Goal: Transaction & Acquisition: Purchase product/service

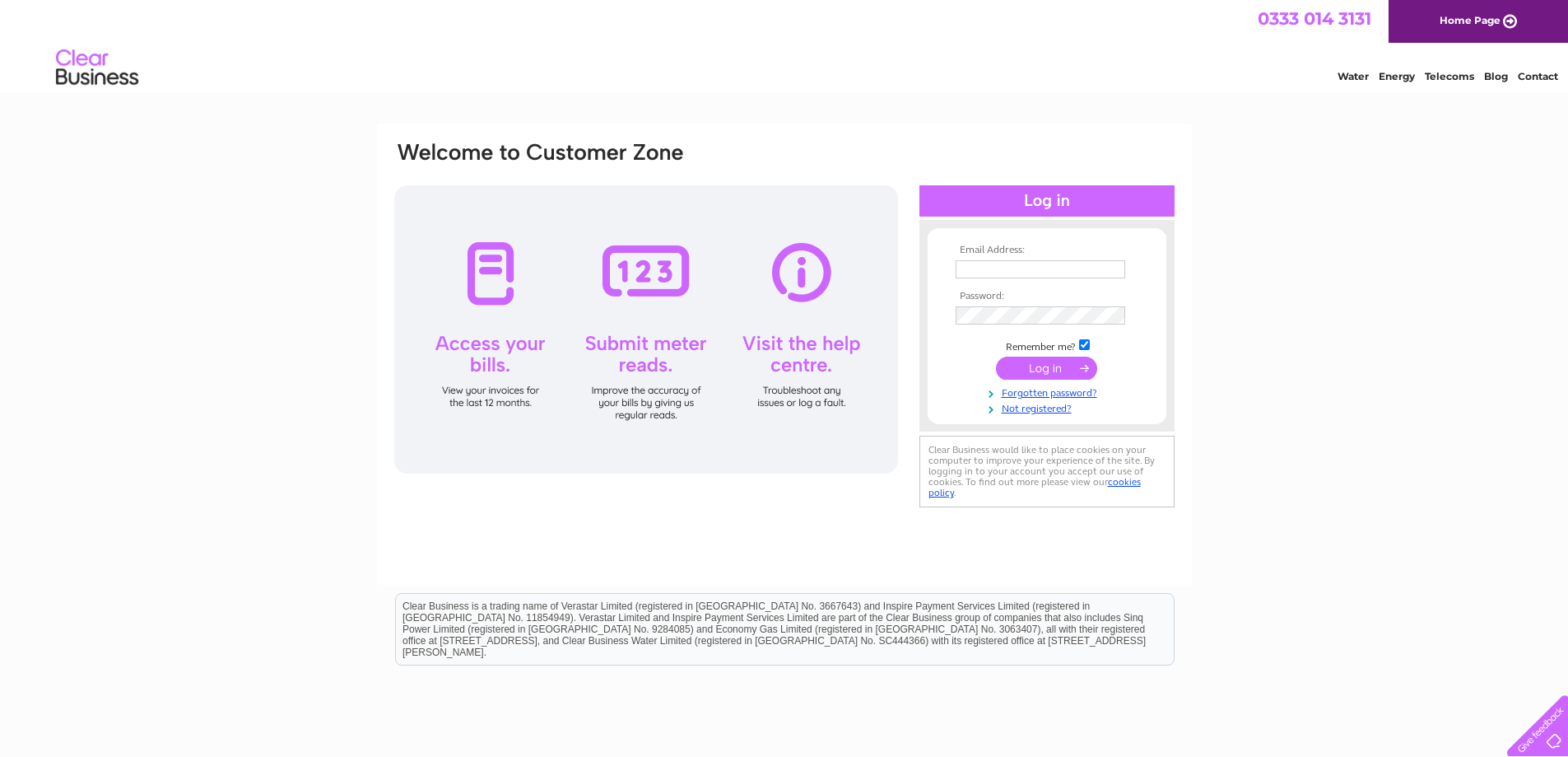
type input "threepointstudio67@gmail.com"
click at [1053, 371] on input "submit" at bounding box center [1046, 368] width 101 height 23
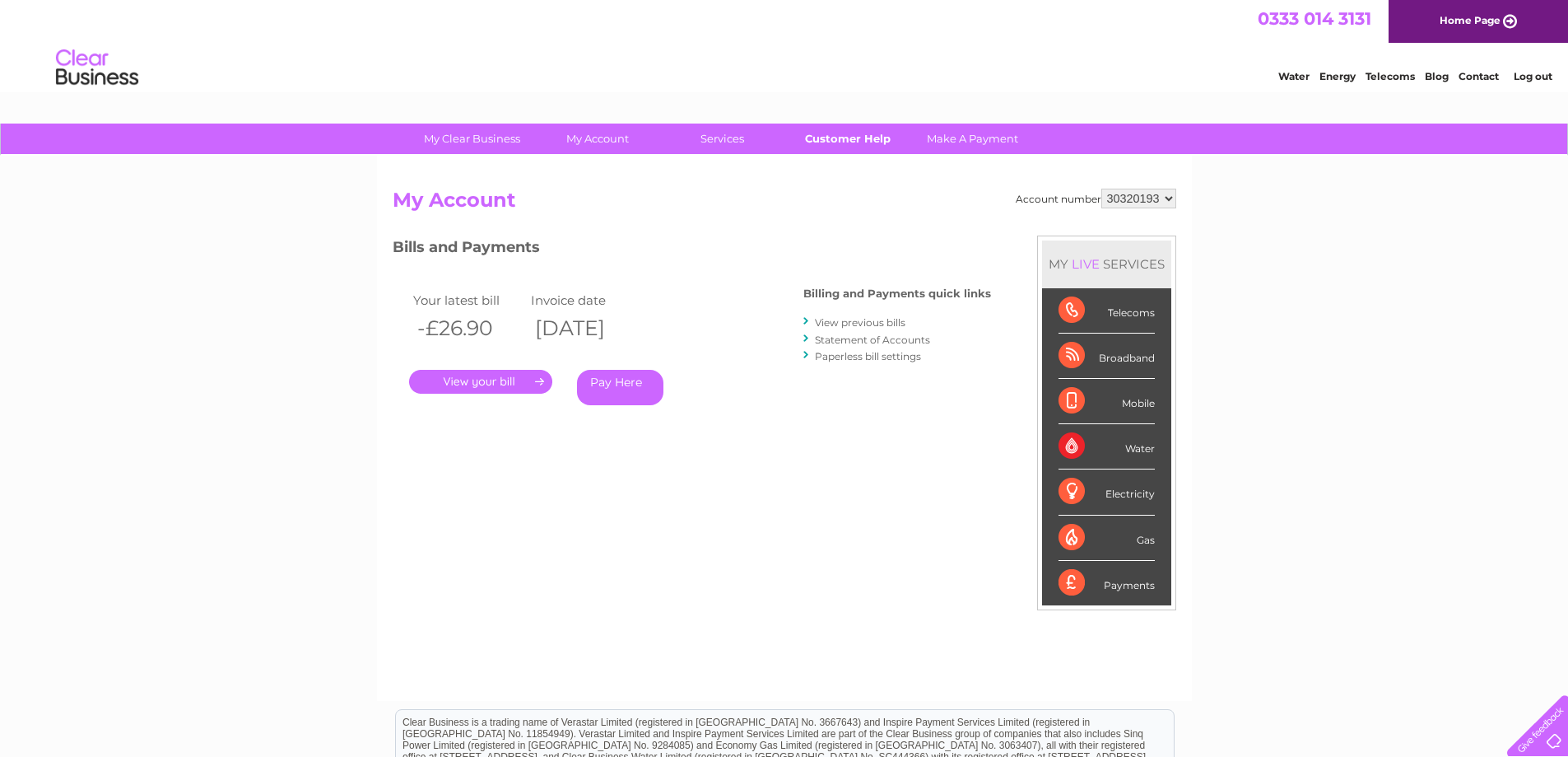
click at [836, 135] on link "Customer Help" at bounding box center [847, 139] width 135 height 31
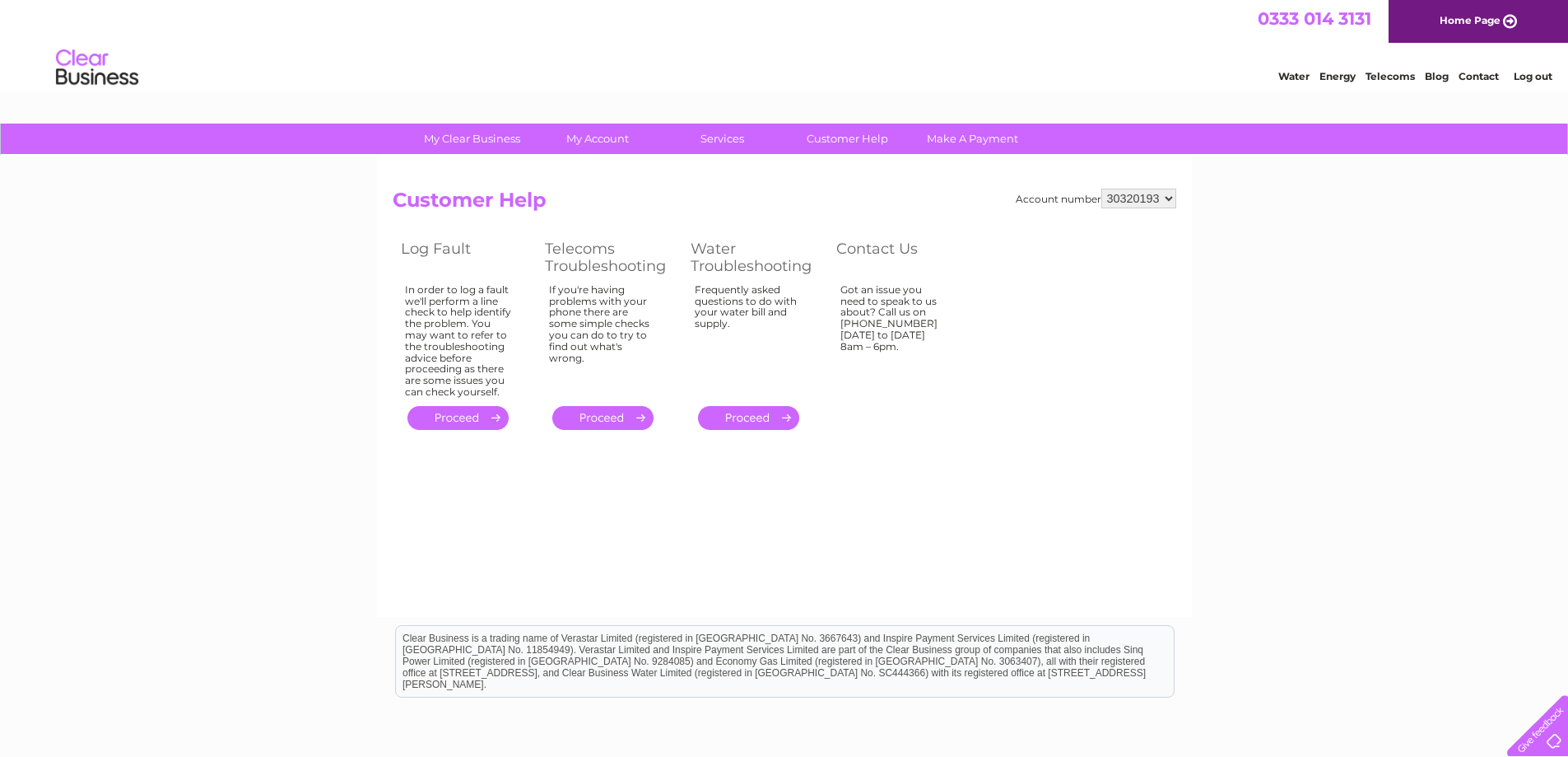
click at [763, 416] on link "." at bounding box center [748, 418] width 101 height 24
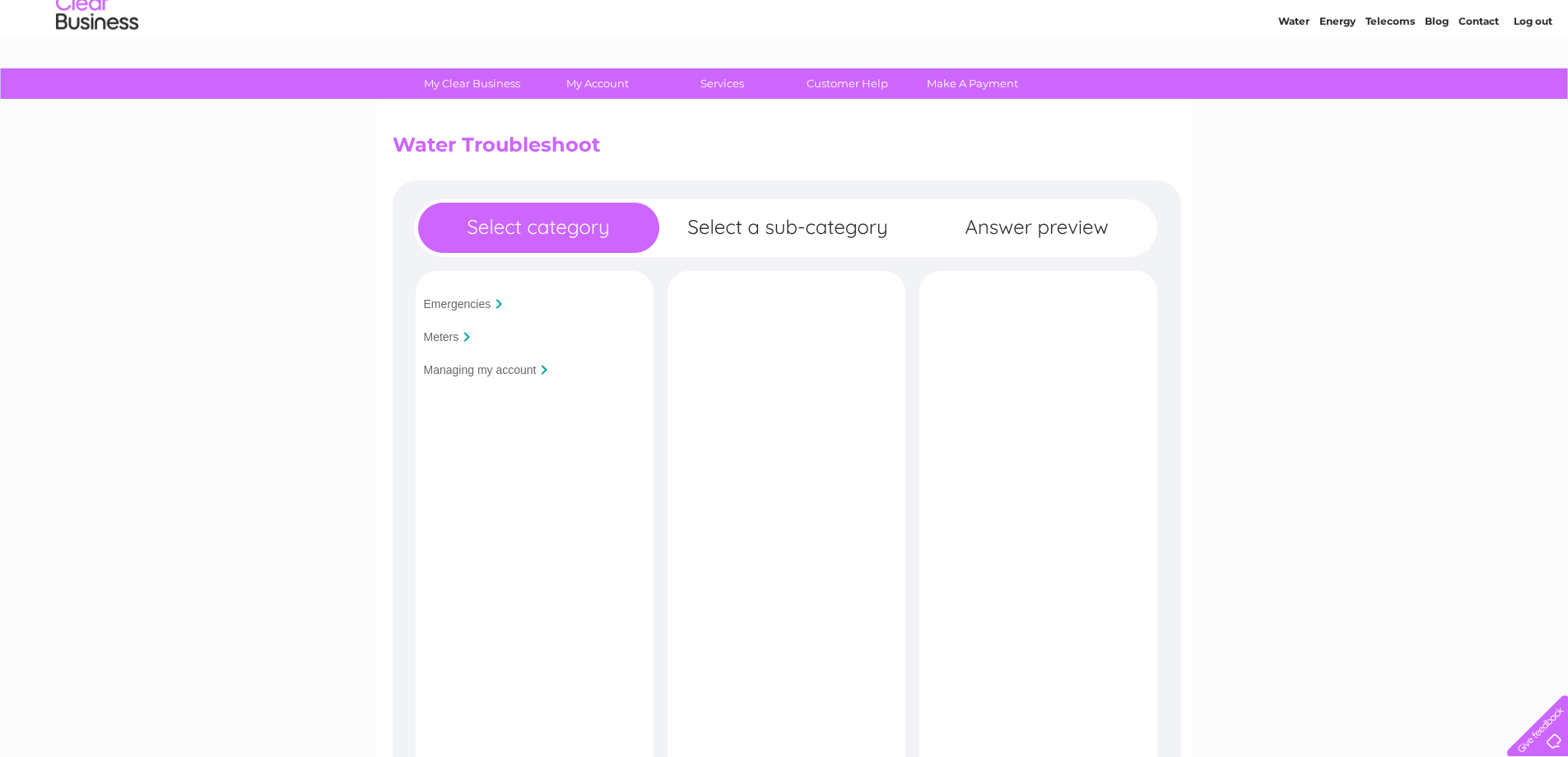
scroll to position [83, 0]
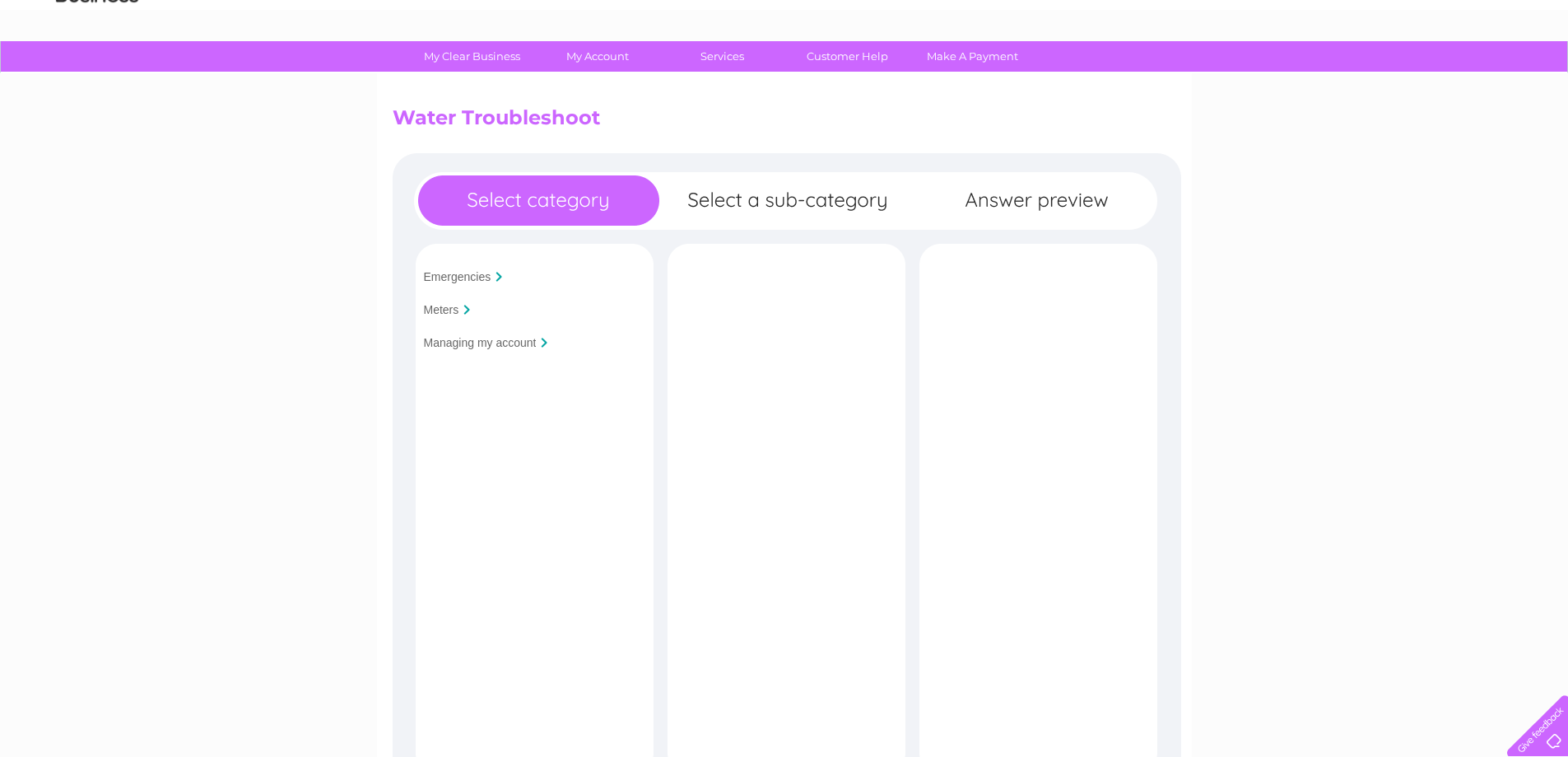
click at [457, 350] on input "Managing my account" at bounding box center [480, 343] width 112 height 13
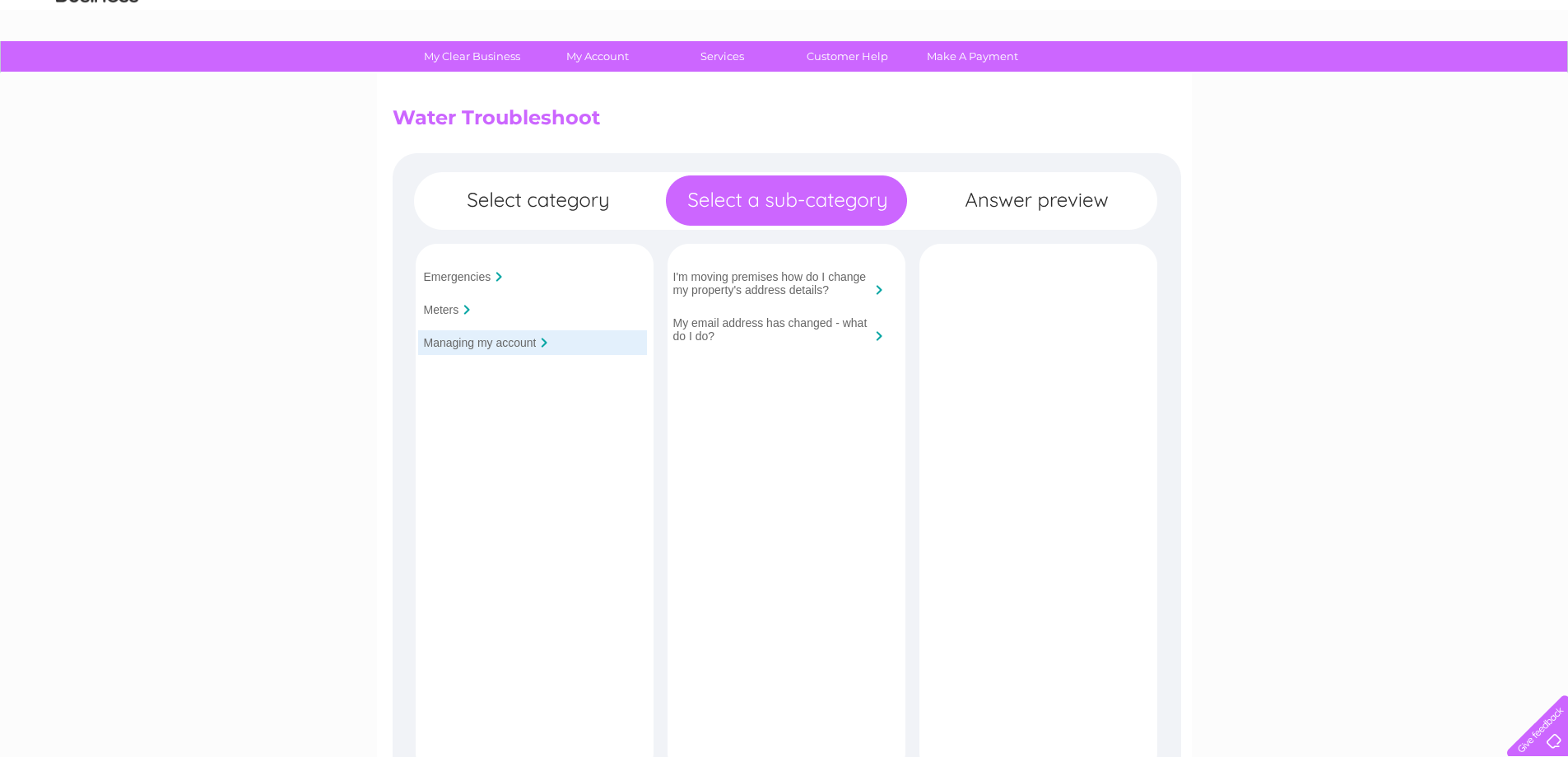
click at [445, 305] on input "Meters" at bounding box center [442, 309] width 36 height 13
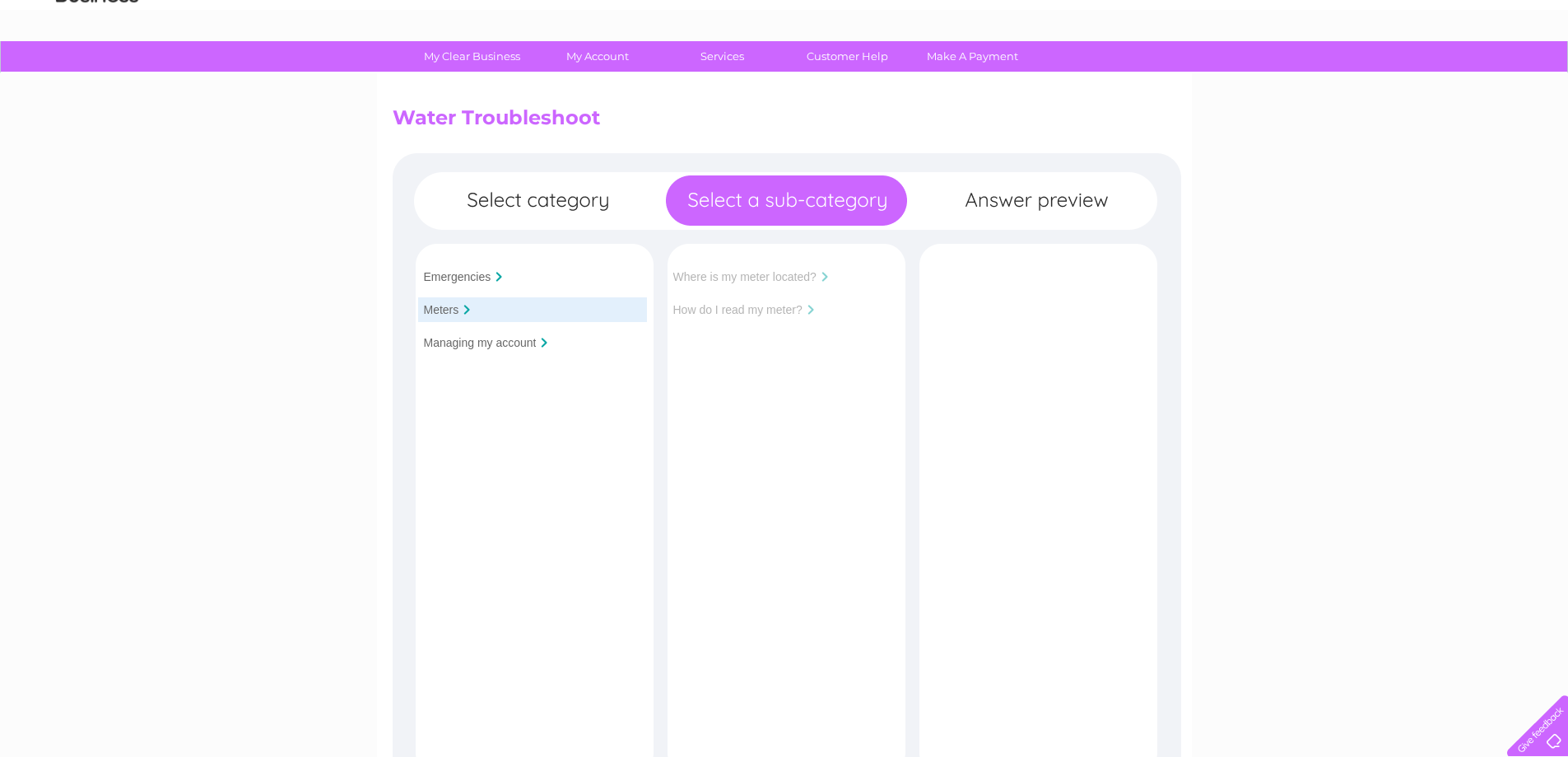
click at [472, 285] on div "Emergencies" at bounding box center [533, 277] width 229 height 25
click at [492, 276] on div "Emergencies" at bounding box center [533, 277] width 229 height 25
click at [452, 274] on input "Emergencies" at bounding box center [458, 277] width 67 height 13
click at [556, 205] on div "Emergencies Meters Managing my account Is your premises flooded?" at bounding box center [786, 535] width 788 height 766
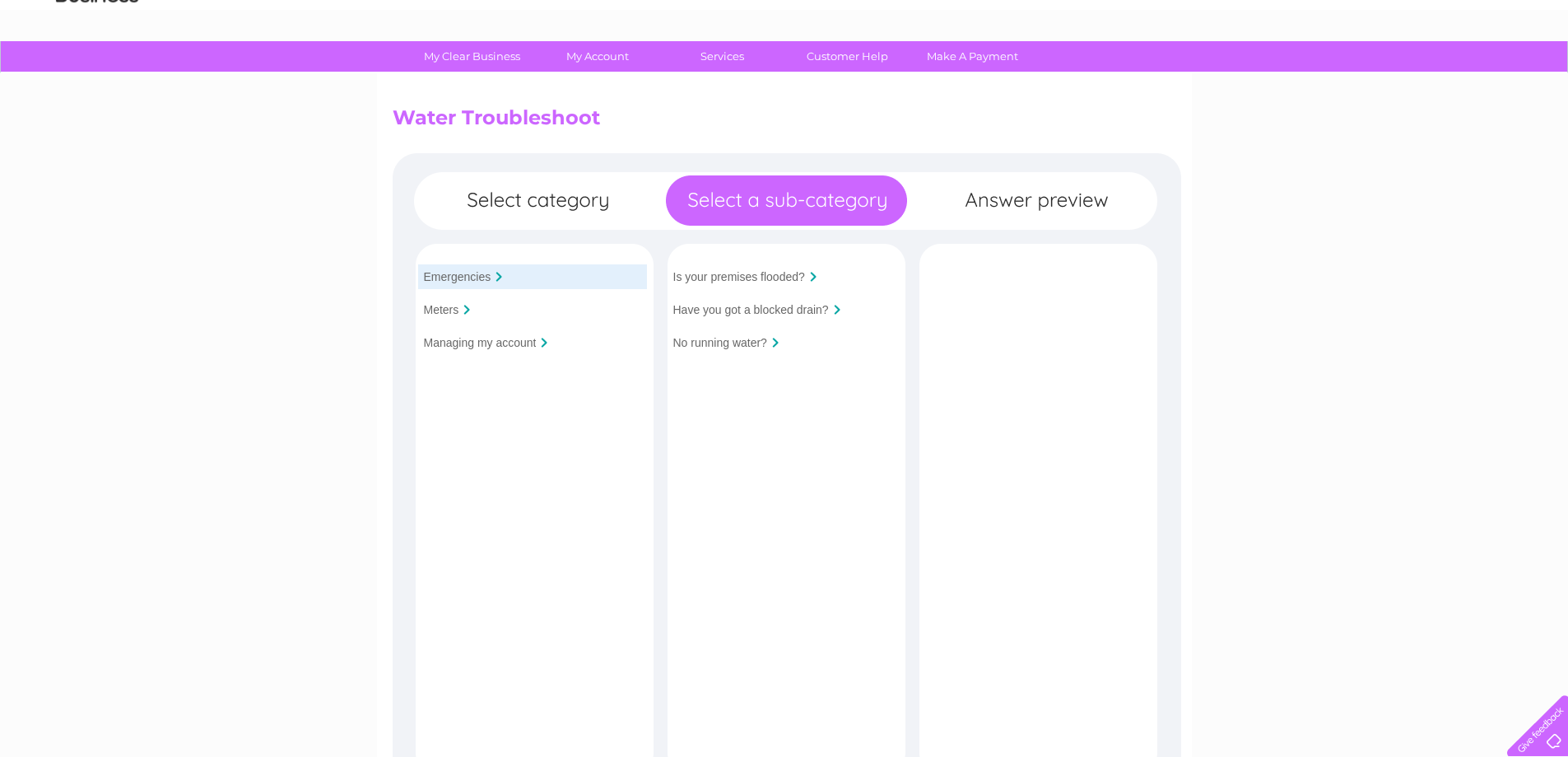
click at [459, 312] on div "Meters" at bounding box center [533, 309] width 229 height 25
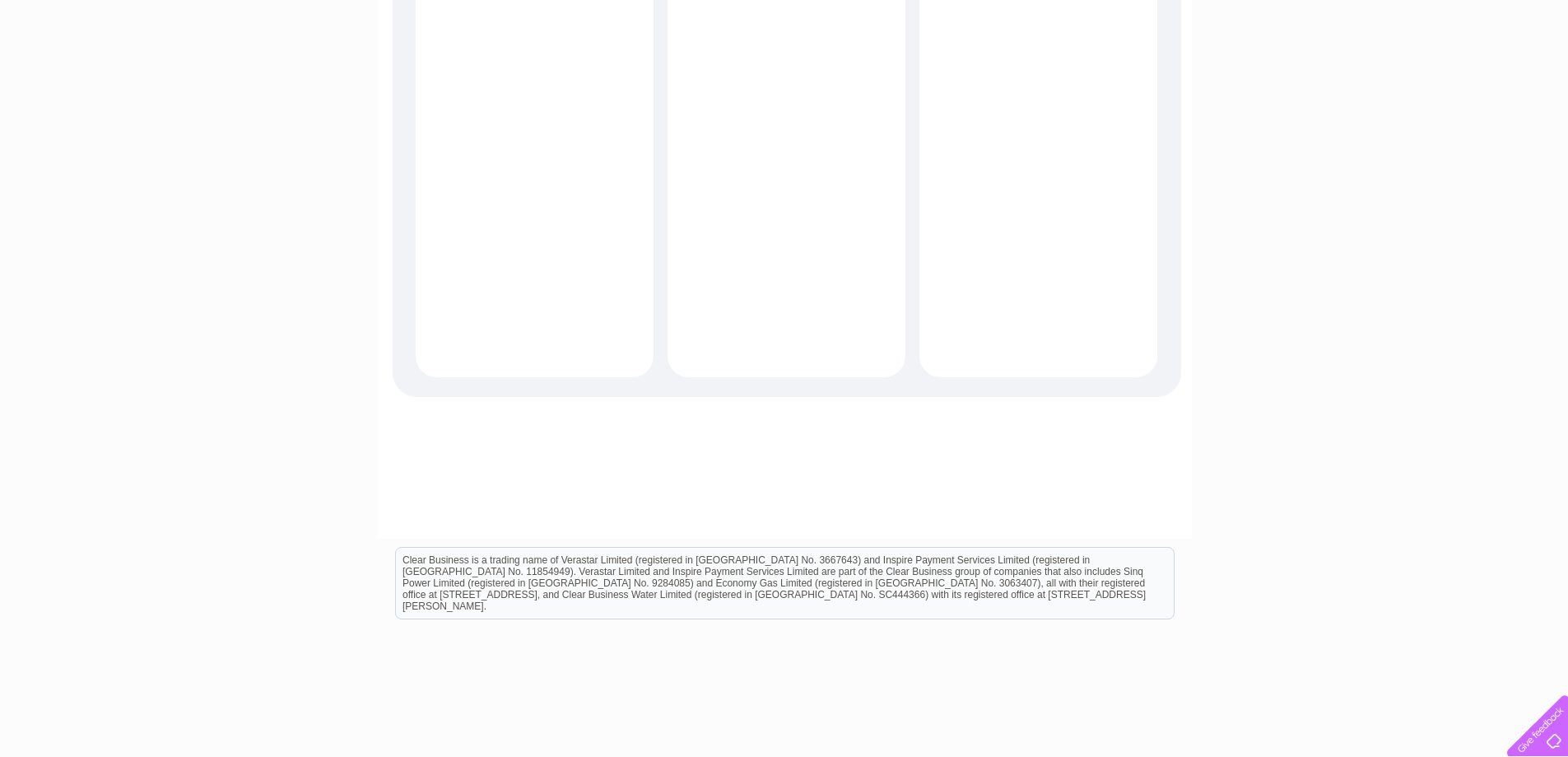
scroll to position [0, 0]
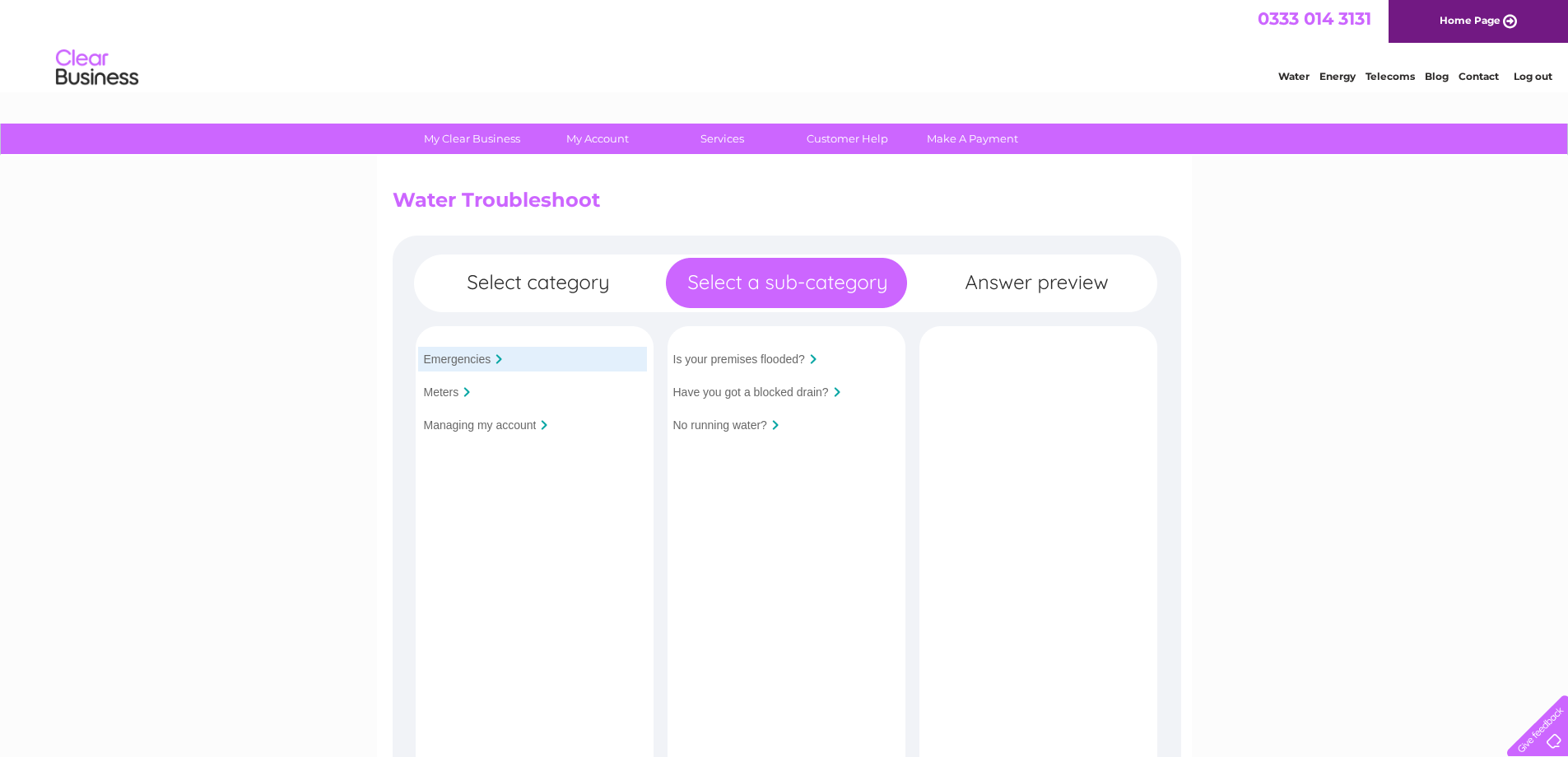
click at [1022, 276] on div "Emergencies Meters Managing my account Is your premises flooded?" at bounding box center [786, 618] width 788 height 766
click at [470, 396] on div at bounding box center [467, 392] width 7 height 10
click at [459, 396] on input "Meters" at bounding box center [442, 392] width 36 height 13
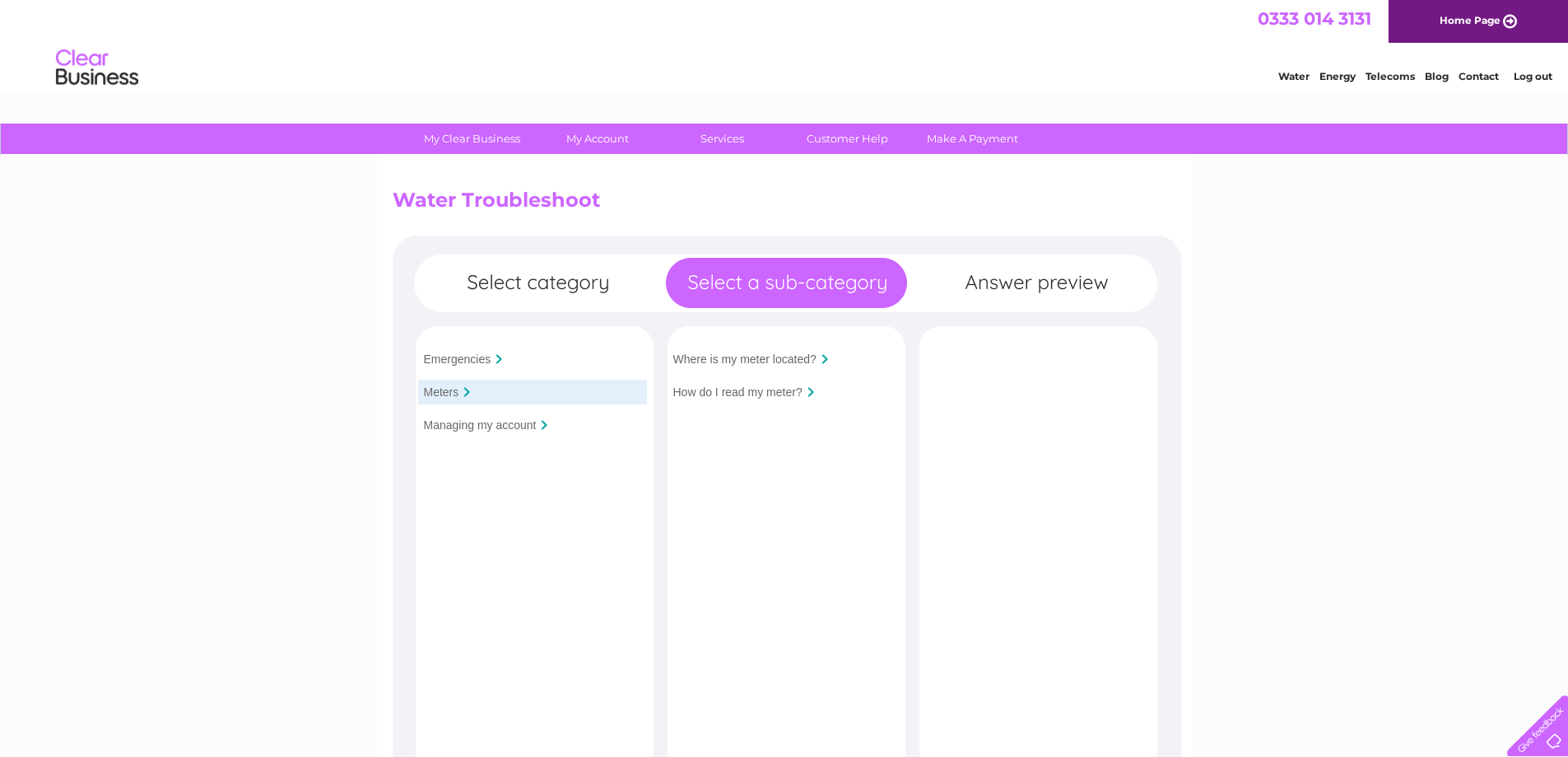
click at [472, 416] on div "Managing my account" at bounding box center [533, 426] width 229 height 25
click at [490, 420] on input "Managing my account" at bounding box center [480, 426] width 112 height 13
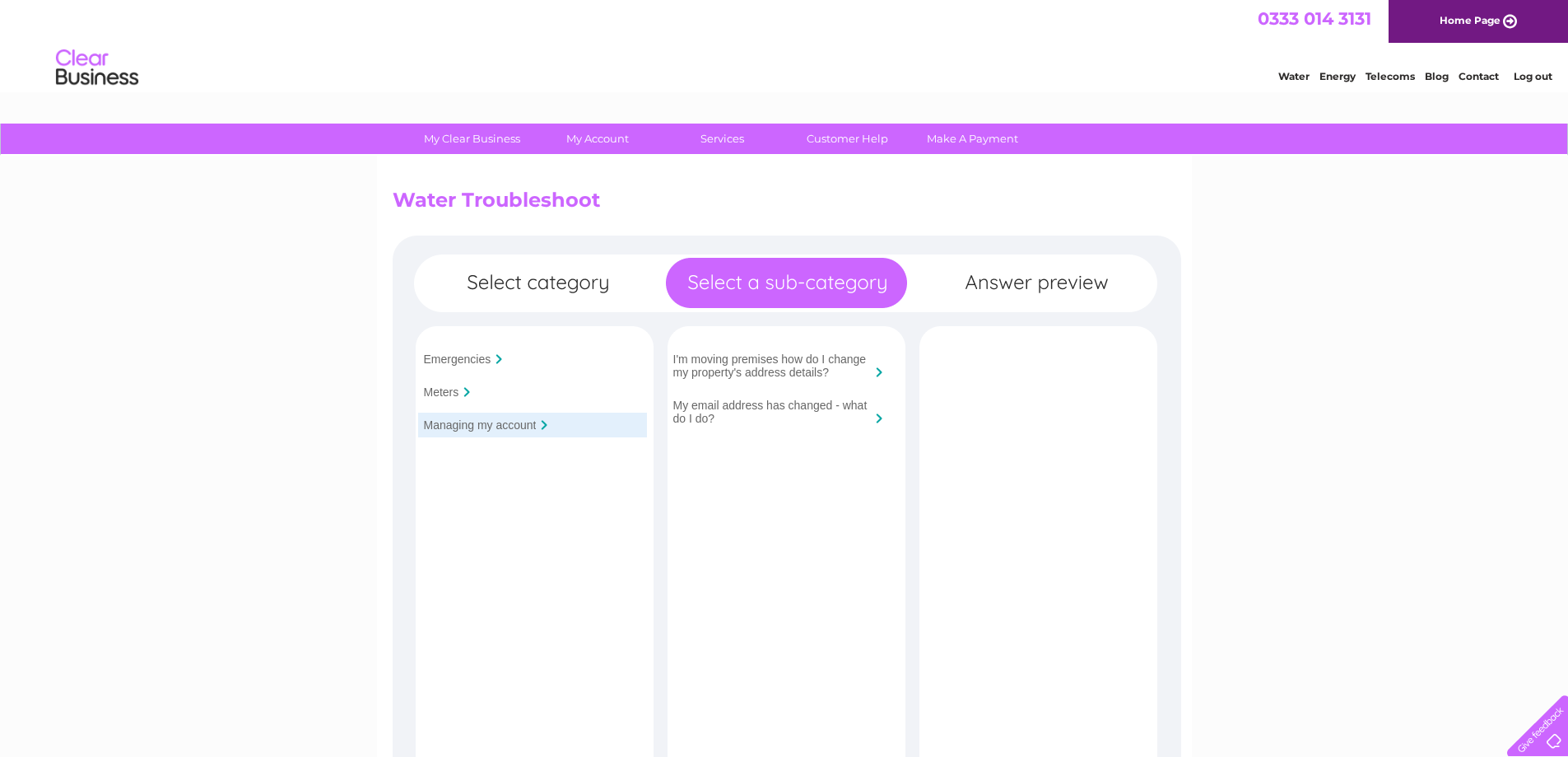
click at [565, 276] on div "Emergencies Meters Managing my account Is your premises flooded?" at bounding box center [786, 618] width 788 height 766
drag, startPoint x: 649, startPoint y: 284, endPoint x: 666, endPoint y: 284, distance: 17.0
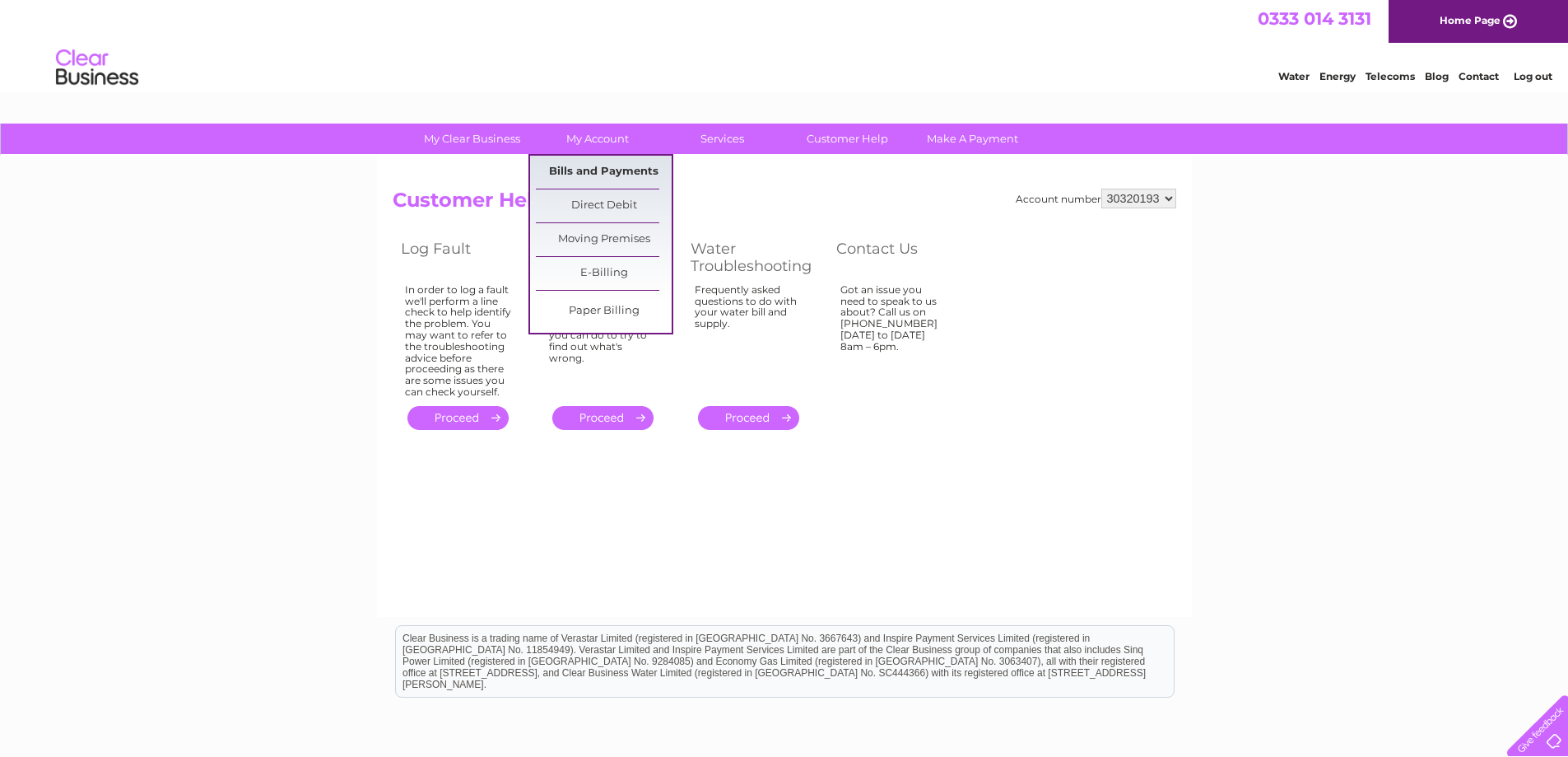
click at [590, 164] on link "Bills and Payments" at bounding box center [603, 172] width 135 height 33
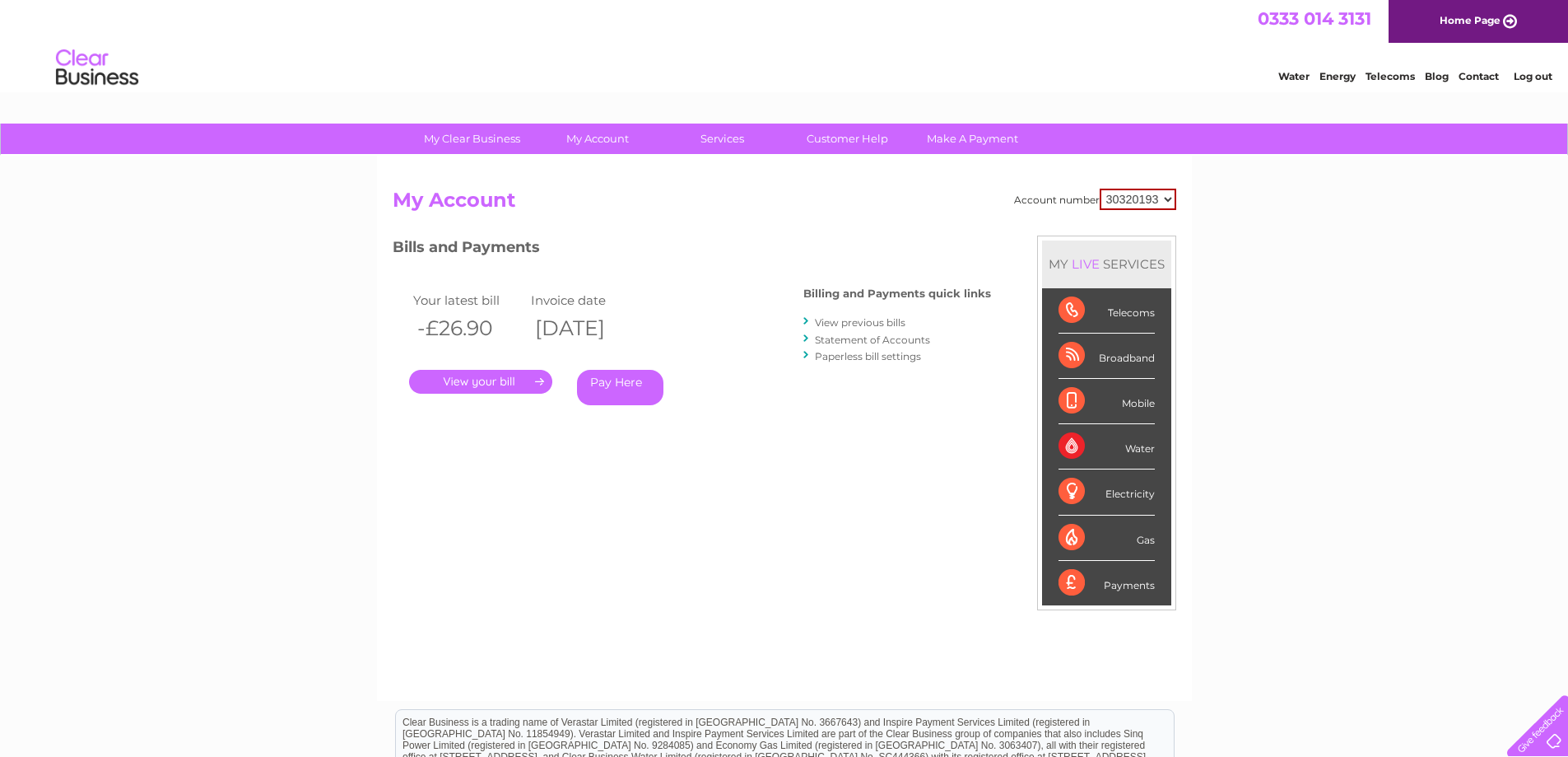
click at [494, 376] on link "." at bounding box center [480, 381] width 143 height 24
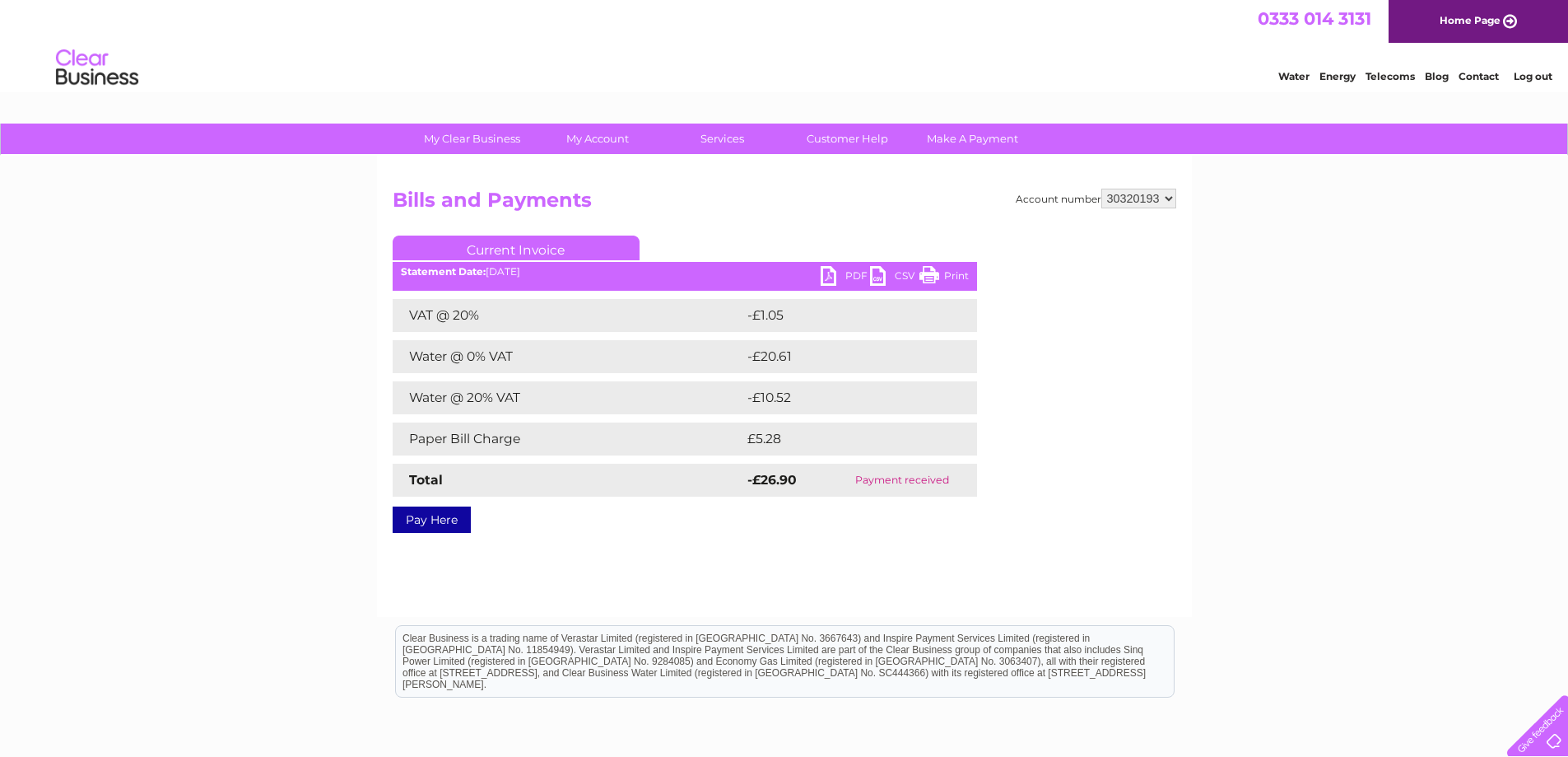
click at [837, 272] on link "PDF" at bounding box center [845, 278] width 49 height 24
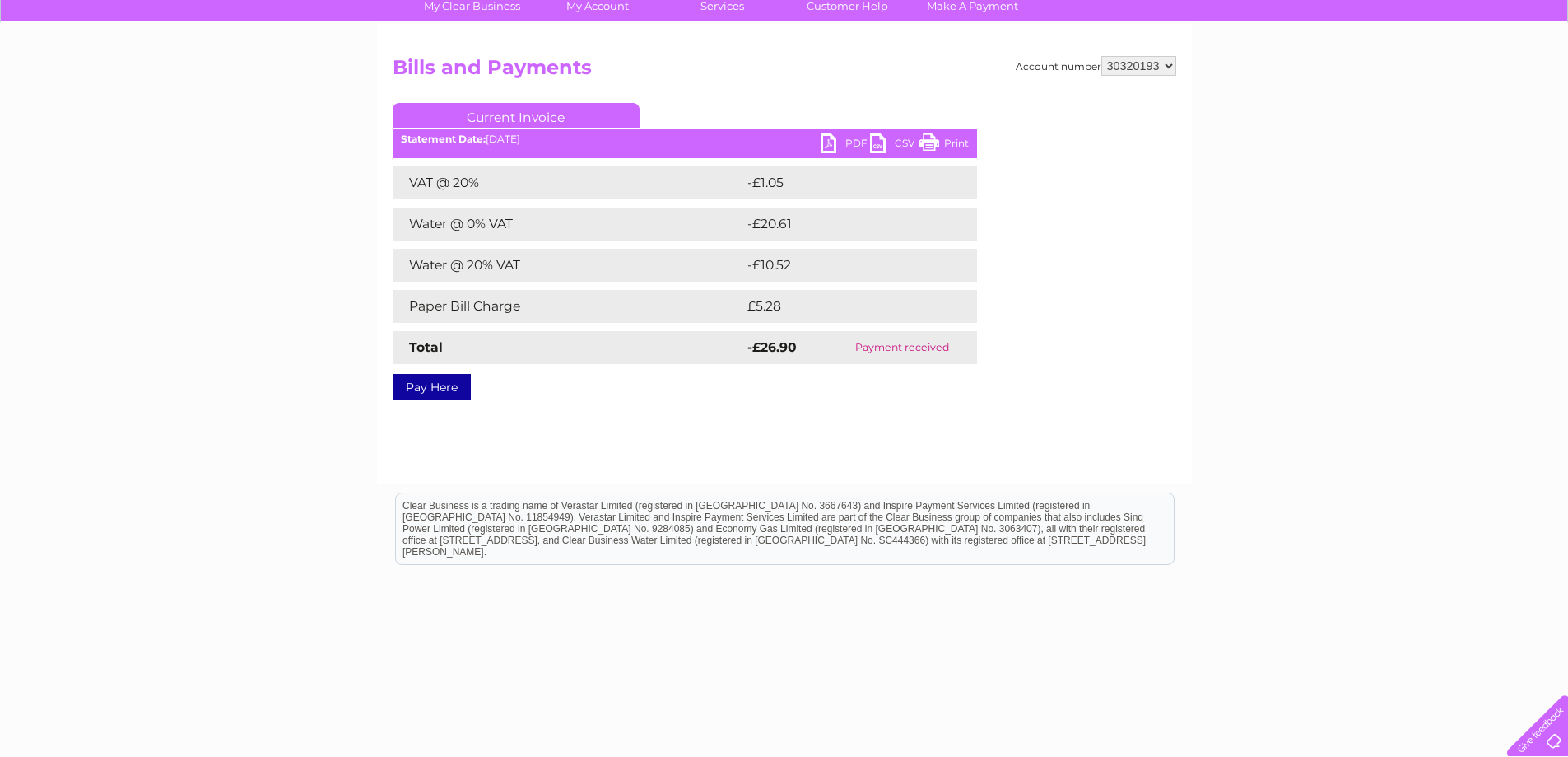
scroll to position [154, 0]
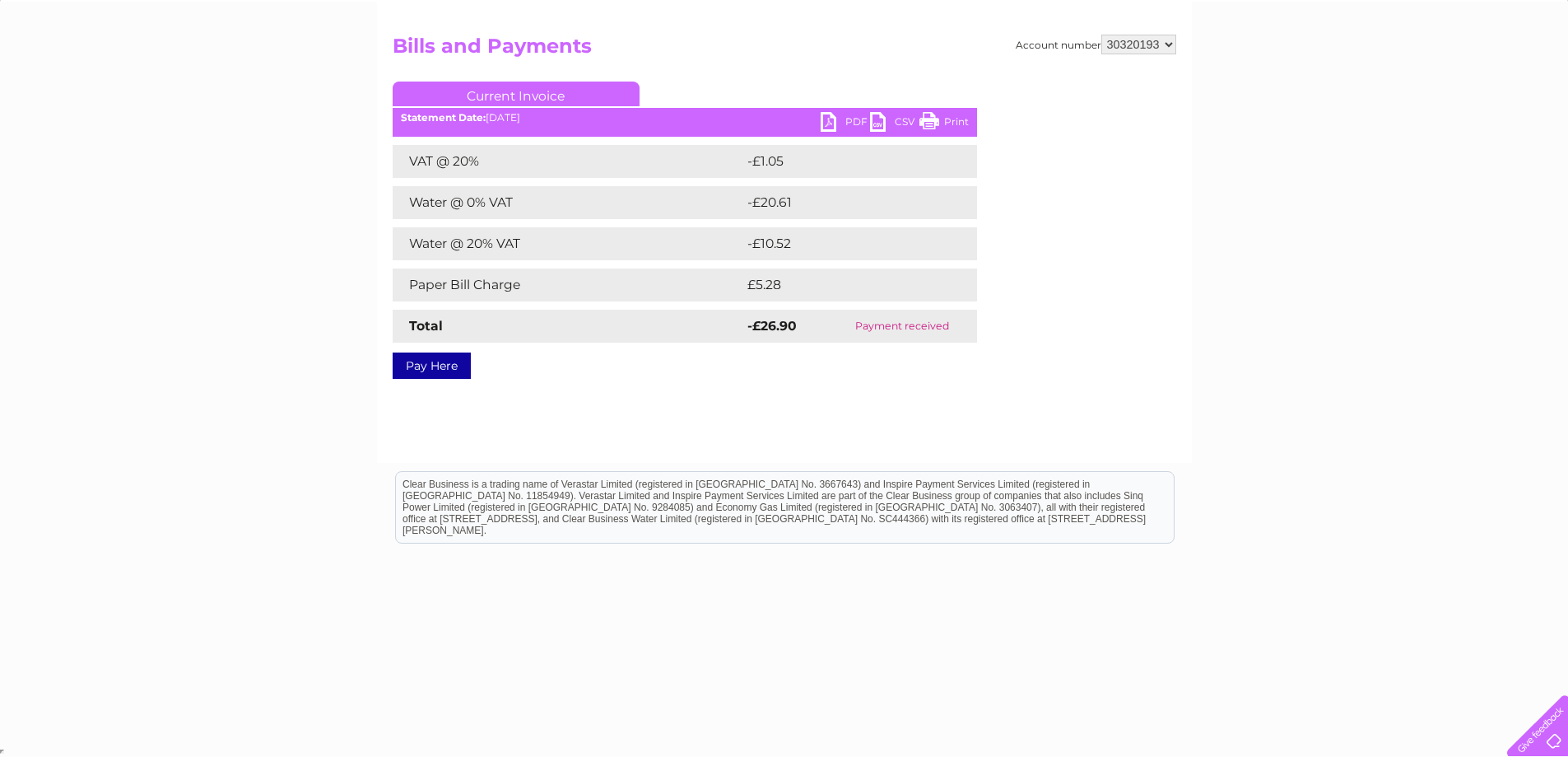
click at [447, 366] on link "Pay Here" at bounding box center [431, 365] width 78 height 26
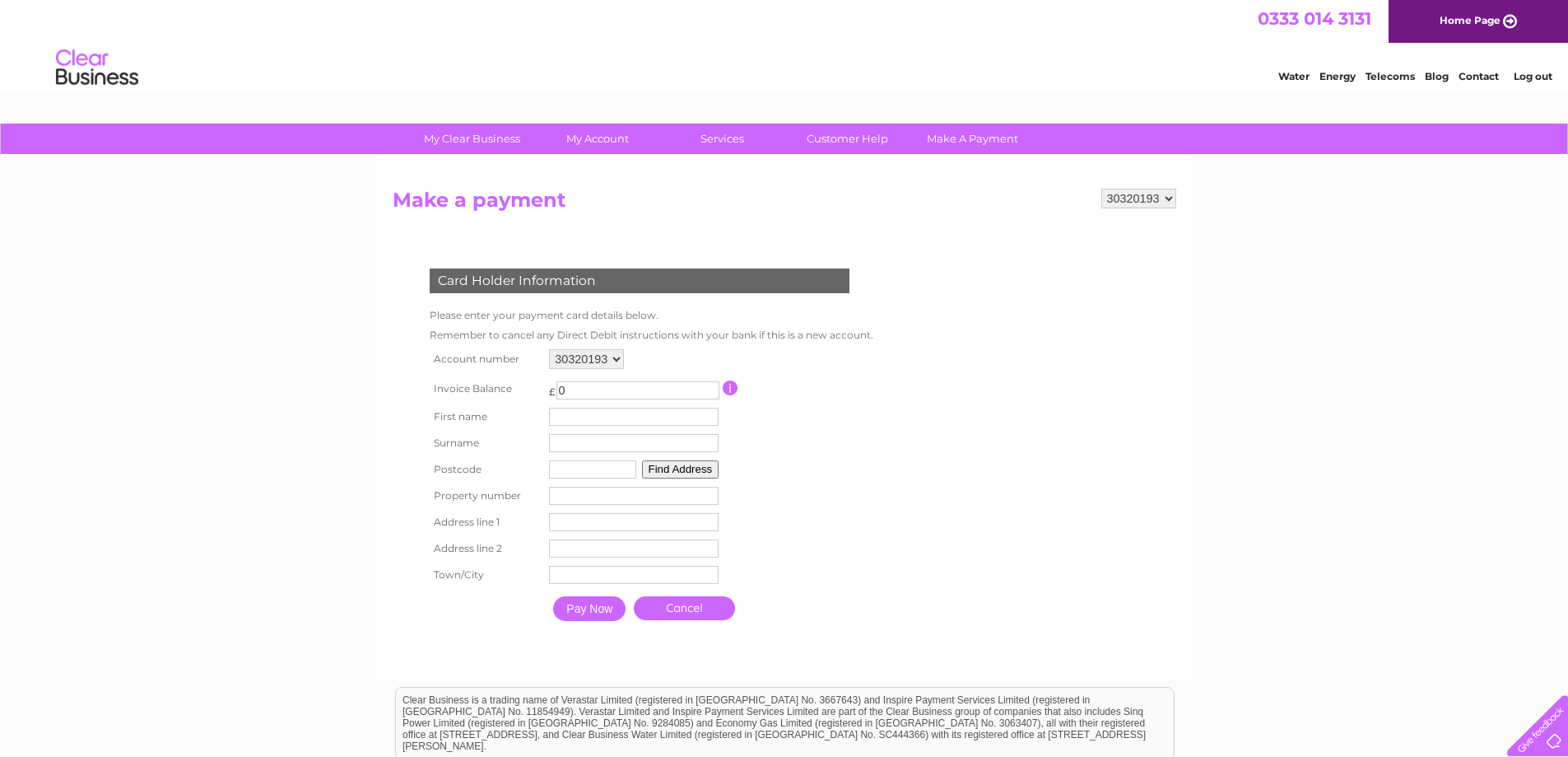
click at [572, 385] on input "0" at bounding box center [639, 390] width 163 height 18
type input "-26.90"
click at [770, 432] on table "Account number 30320193 Invoice Balance £ -26.90 First name Surname" at bounding box center [647, 487] width 445 height 284
click at [684, 390] on input "-26.90" at bounding box center [639, 390] width 163 height 18
click at [696, 412] on input "text" at bounding box center [634, 416] width 170 height 18
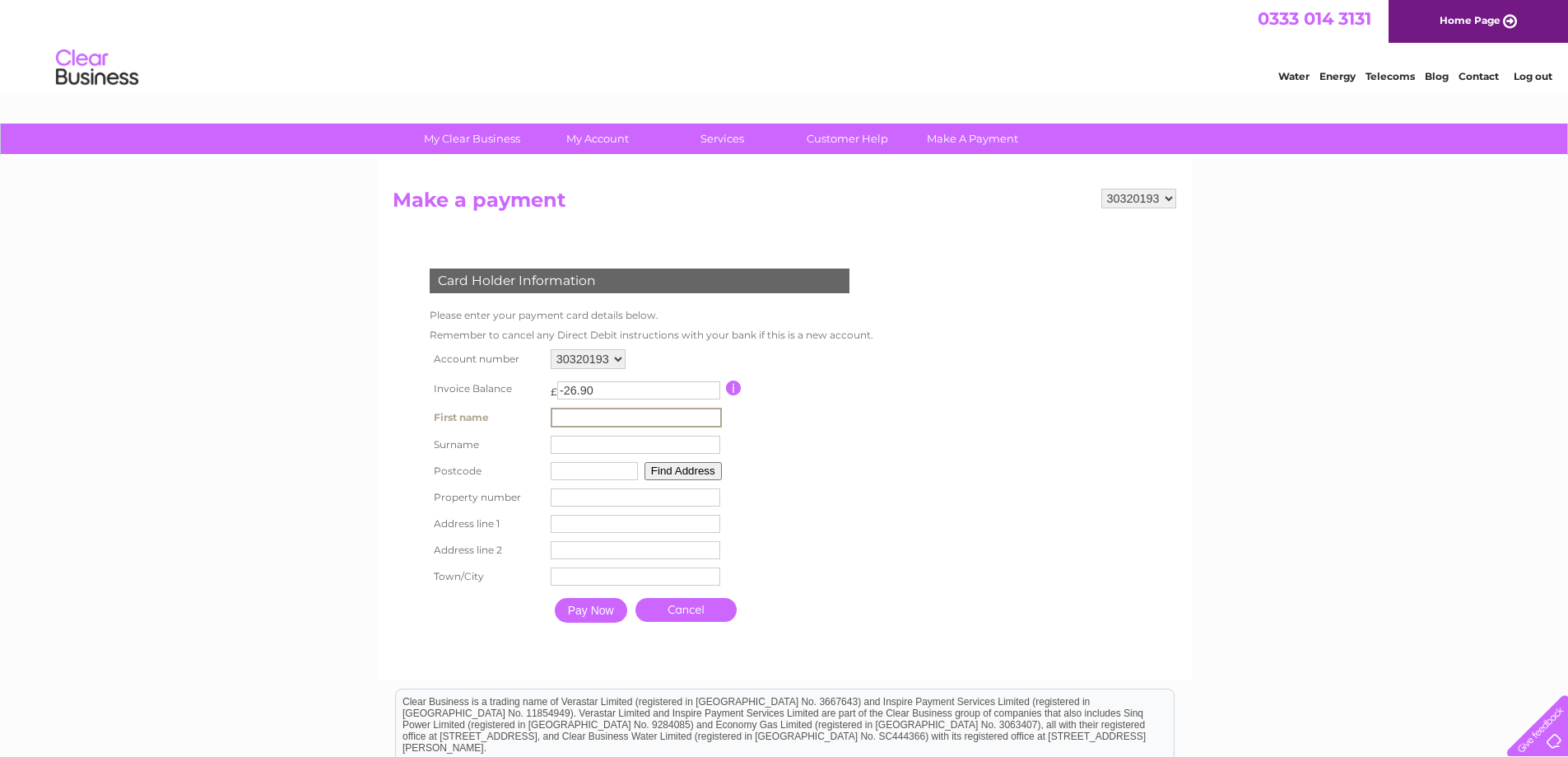
type input "Harvey"
type input "McMillan"
type input "DD108JZ"
type input "67"
type input "67 Murray Street"
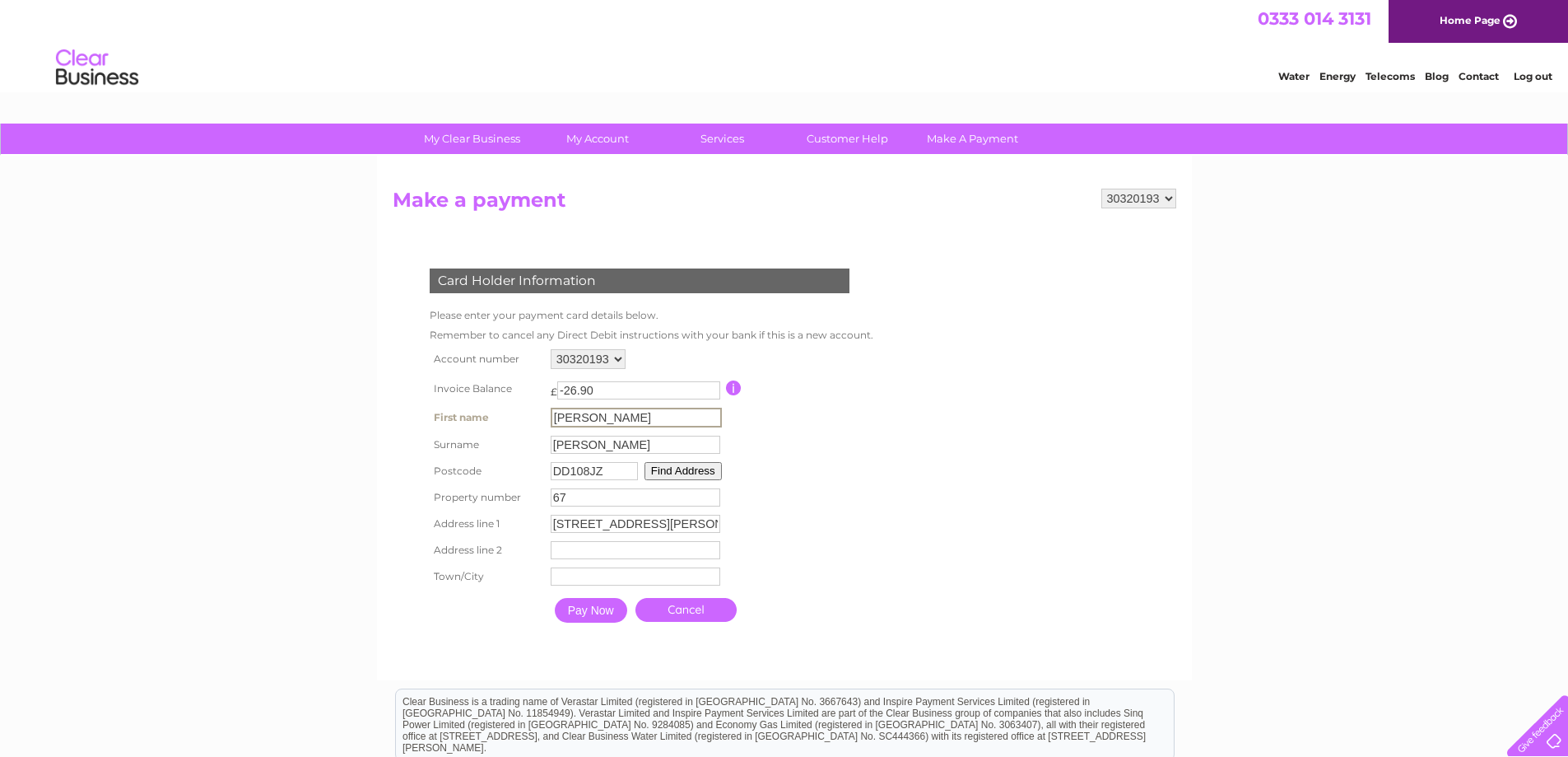
type input "Montrose"
click at [565, 500] on input "67" at bounding box center [634, 496] width 170 height 18
click at [568, 526] on input "67 Murray Street" at bounding box center [634, 522] width 170 height 18
type input "Murray Street"
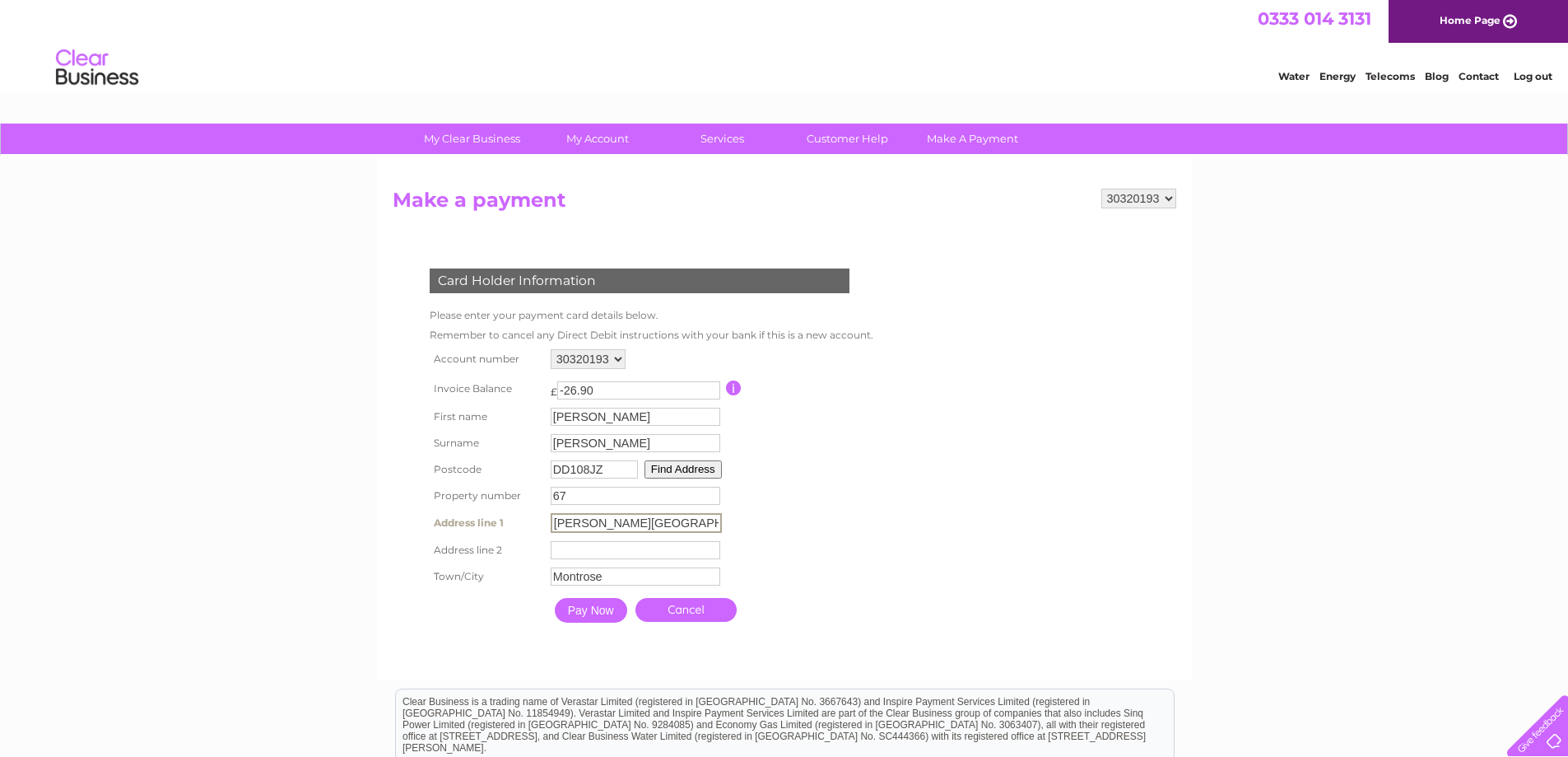
click at [801, 509] on table "Account number 30320193 Invoice Balance £ -26.90 First name Harvey Surname" at bounding box center [649, 487] width 448 height 285
click at [606, 601] on input "Pay Now" at bounding box center [589, 609] width 72 height 25
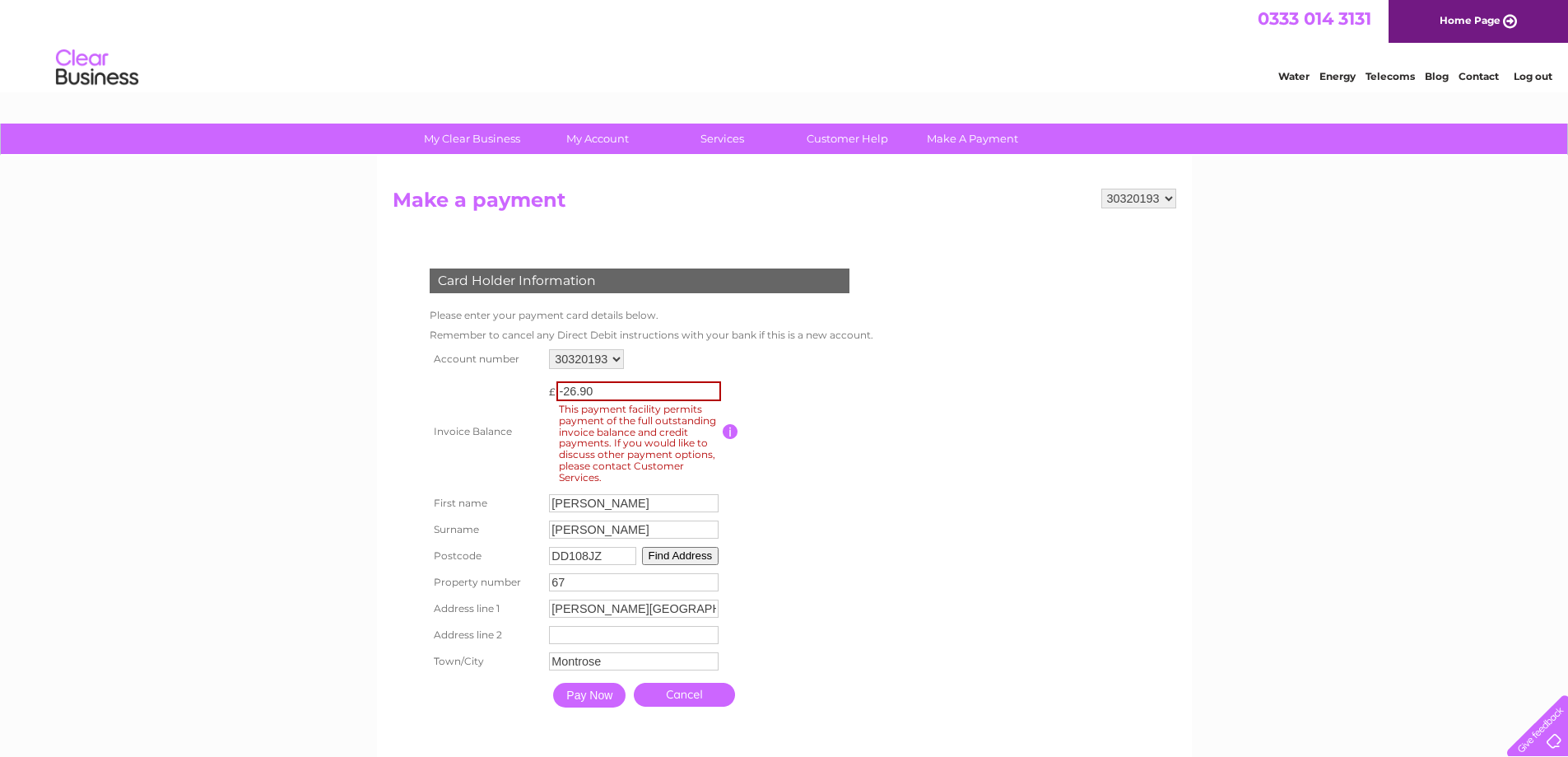
click at [733, 460] on td at bounding box center [796, 431] width 147 height 117
click at [704, 694] on link "Cancel" at bounding box center [684, 695] width 101 height 24
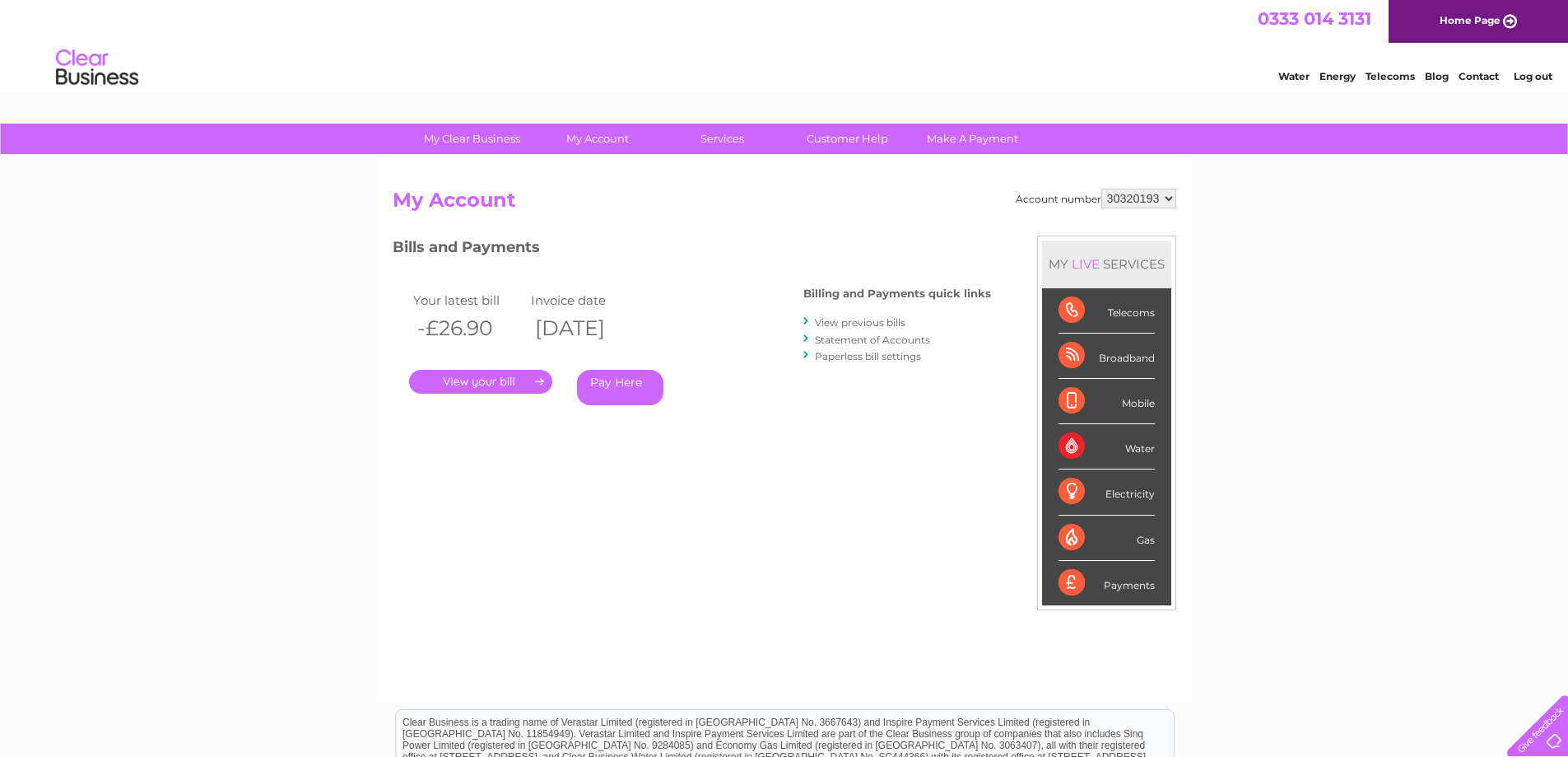
click at [869, 341] on link "Statement of Accounts" at bounding box center [873, 339] width 115 height 12
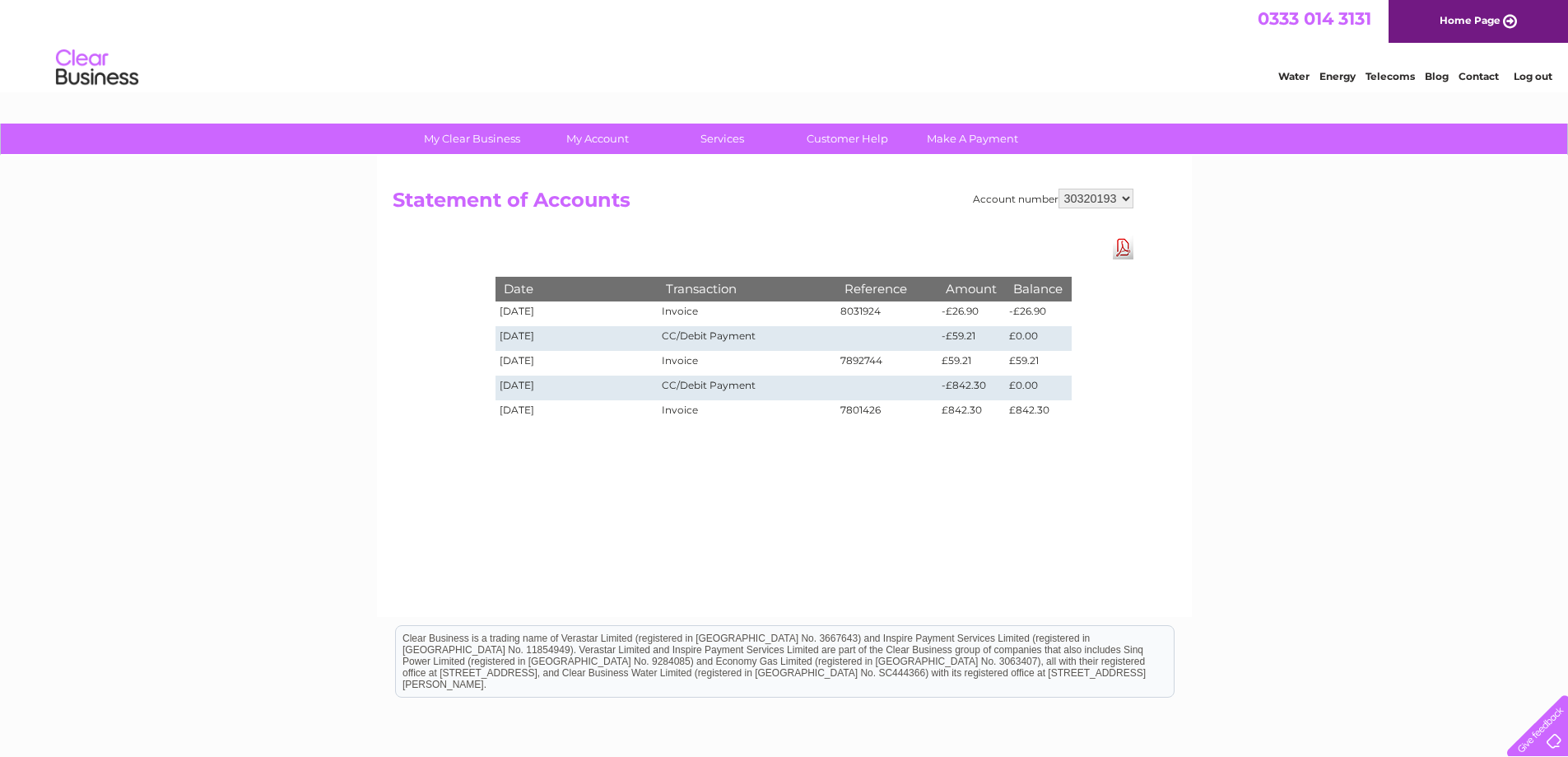
click at [1476, 80] on link "Contact" at bounding box center [1479, 76] width 40 height 12
